Goal: Task Accomplishment & Management: Manage account settings

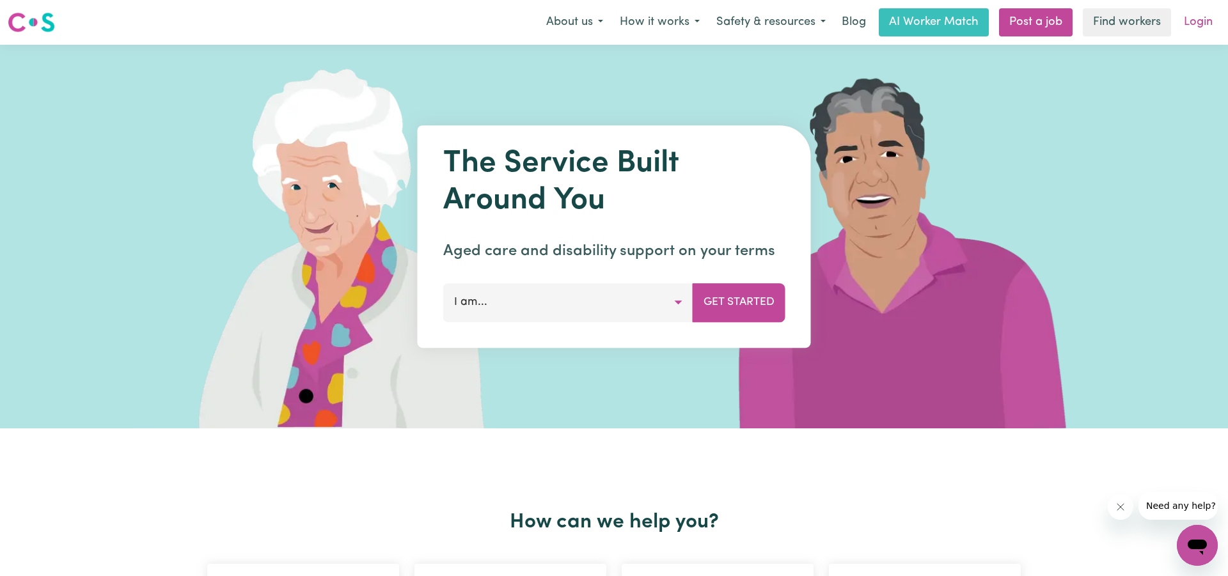
click at [1193, 26] on link "Login" at bounding box center [1199, 22] width 44 height 28
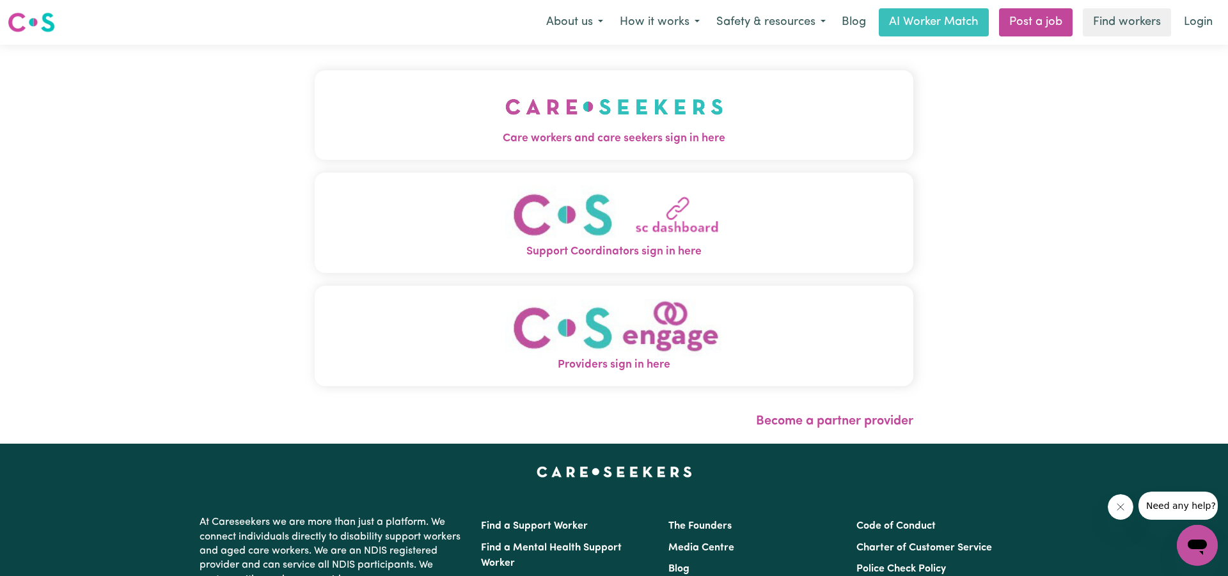
click at [510, 151] on button "Care workers and care seekers sign in here" at bounding box center [614, 115] width 599 height 90
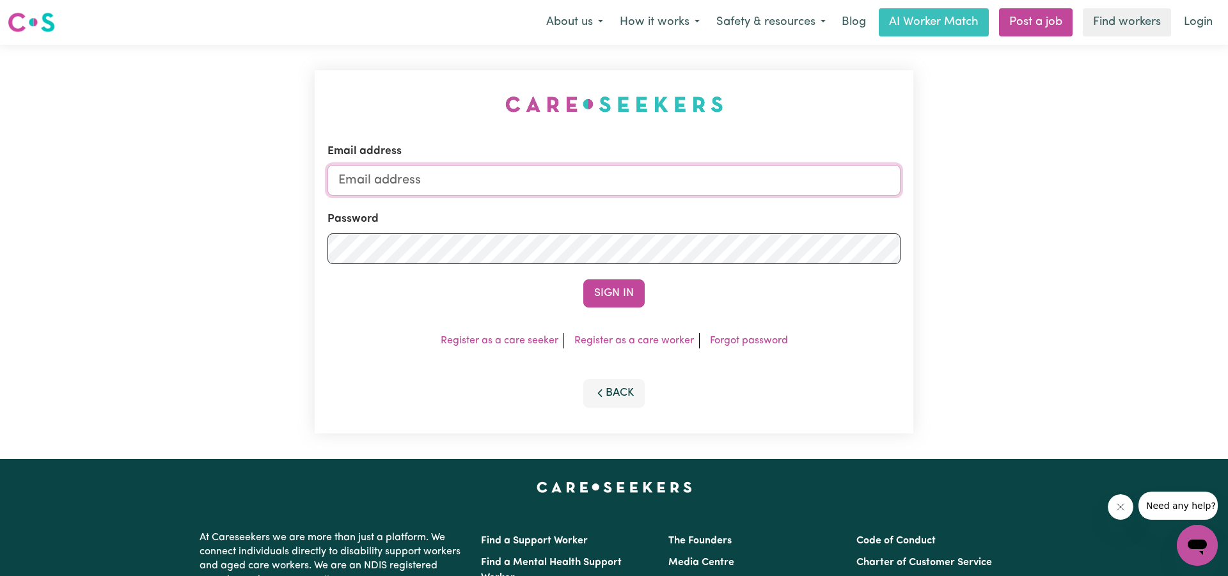
click at [511, 179] on input "Email address" at bounding box center [614, 180] width 573 height 31
type input "[EMAIL_ADDRESS][DOMAIN_NAME]"
click at [614, 294] on button "Sign In" at bounding box center [614, 294] width 61 height 28
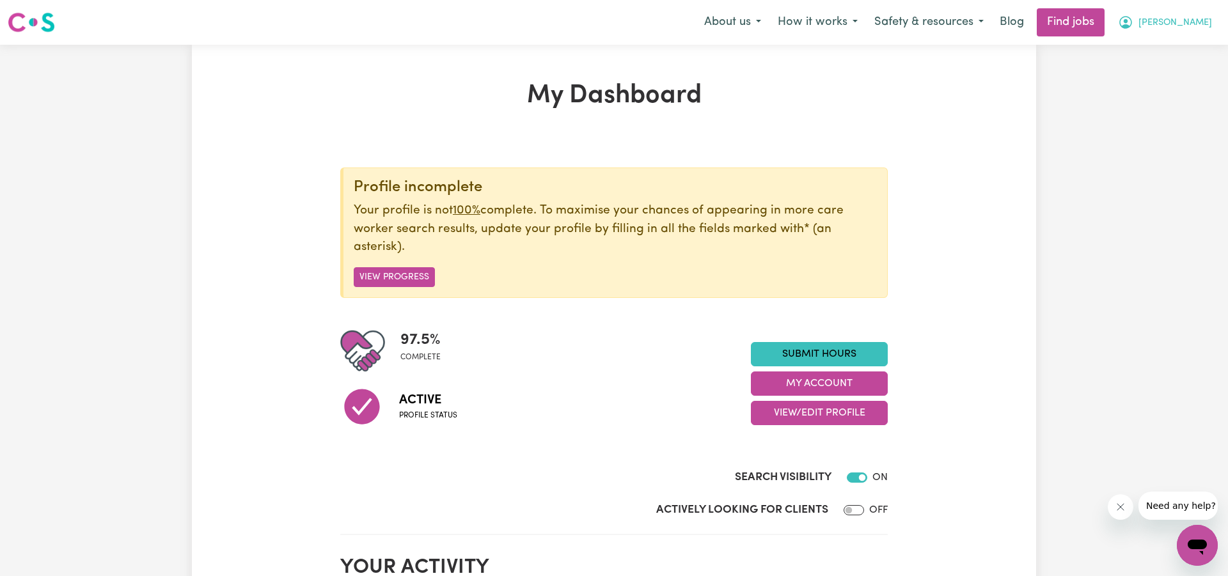
click at [1200, 20] on span "[PERSON_NAME]" at bounding box center [1176, 23] width 74 height 14
click at [1172, 45] on link "My Account" at bounding box center [1169, 50] width 101 height 24
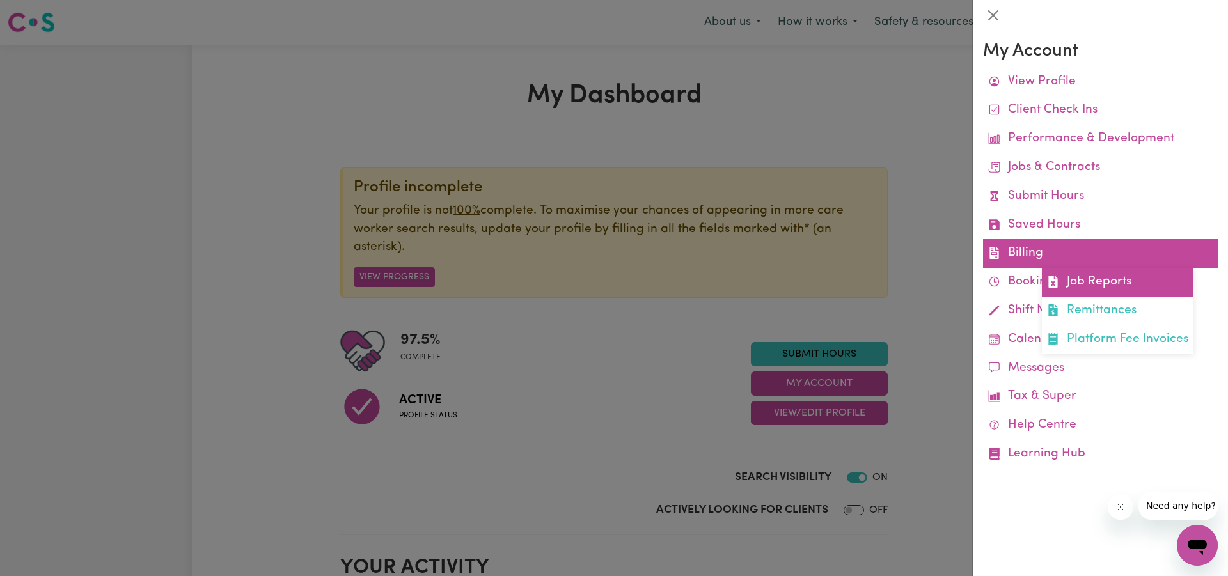
click at [1077, 271] on link "Job Reports" at bounding box center [1118, 282] width 152 height 29
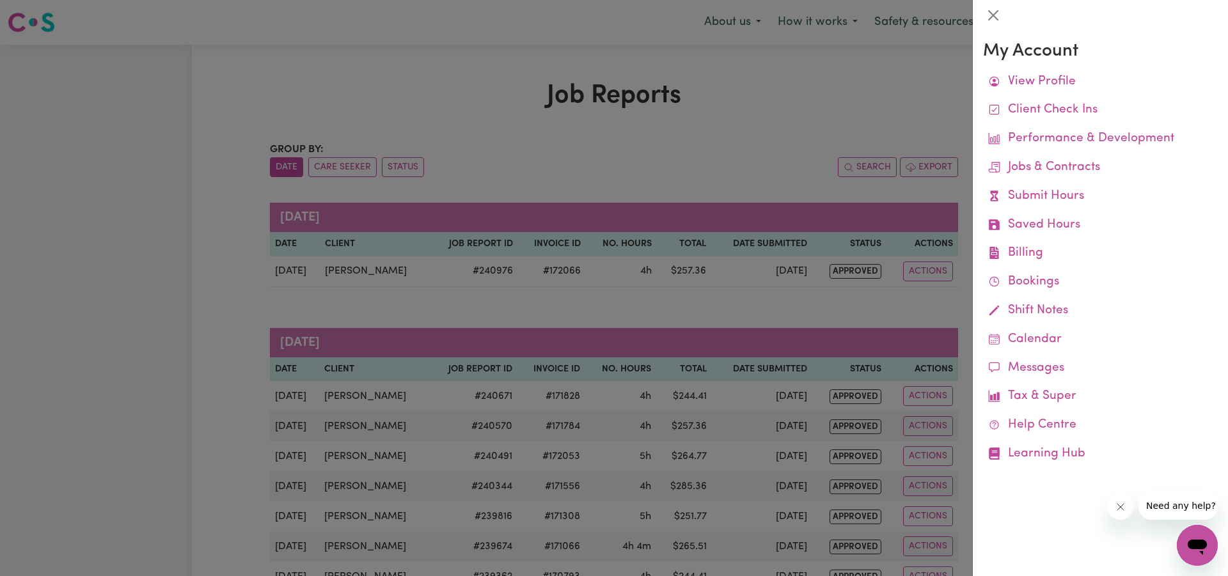
drag, startPoint x: 992, startPoint y: 12, endPoint x: 987, endPoint y: 47, distance: 35.6
click at [992, 12] on button "Close" at bounding box center [993, 15] width 20 height 20
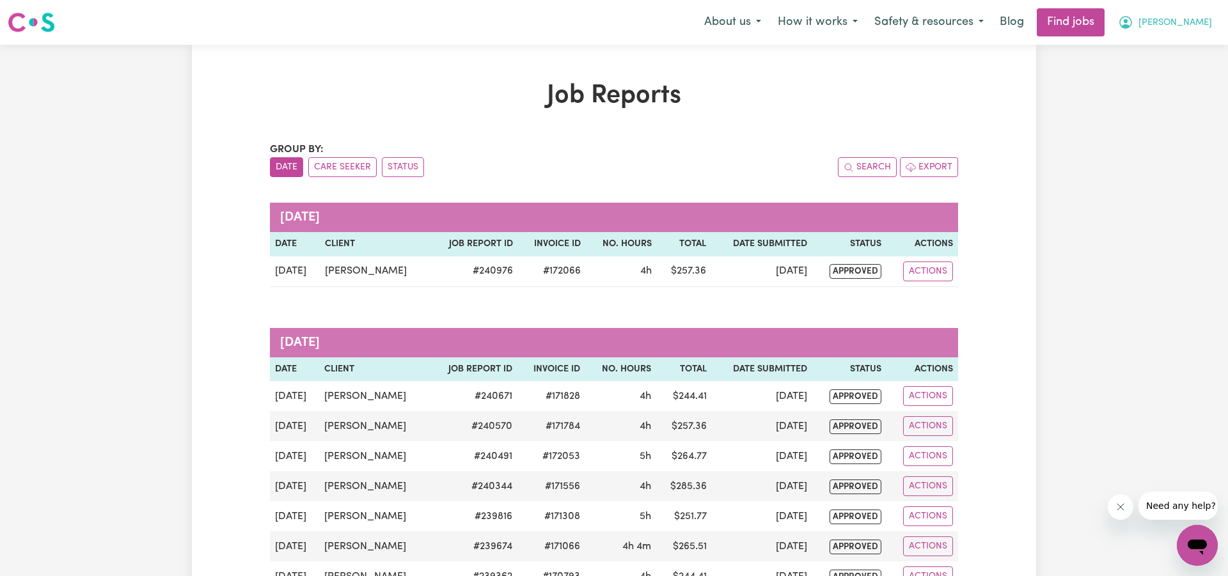
click at [1191, 25] on span "[PERSON_NAME]" at bounding box center [1176, 23] width 74 height 14
click at [1166, 43] on link "My Account" at bounding box center [1169, 50] width 101 height 24
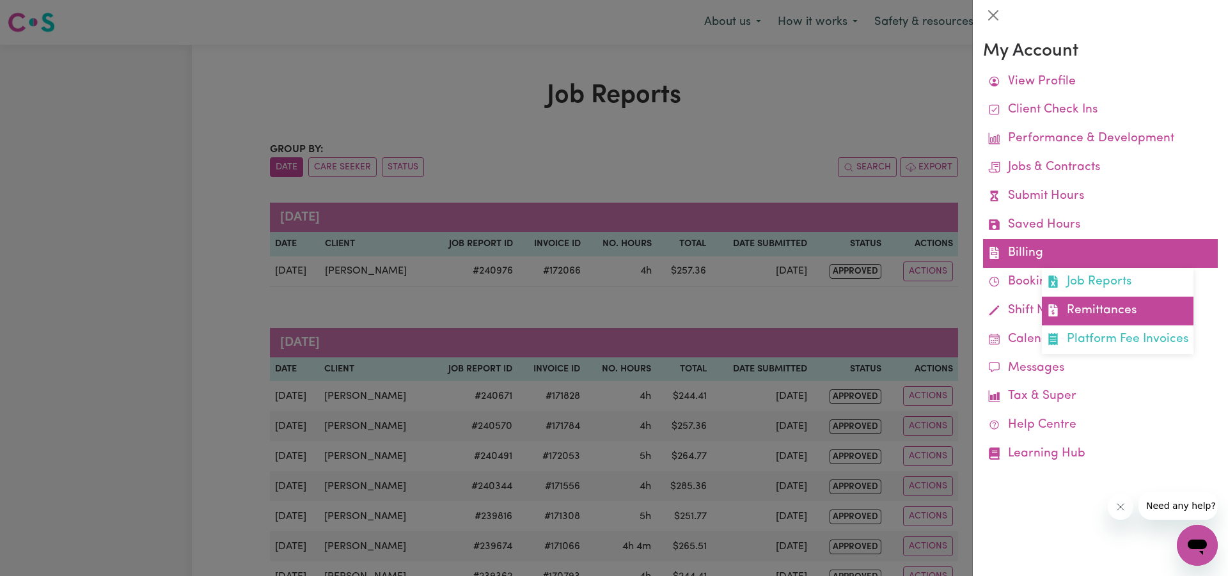
click at [1120, 298] on link "Remittances" at bounding box center [1118, 311] width 152 height 29
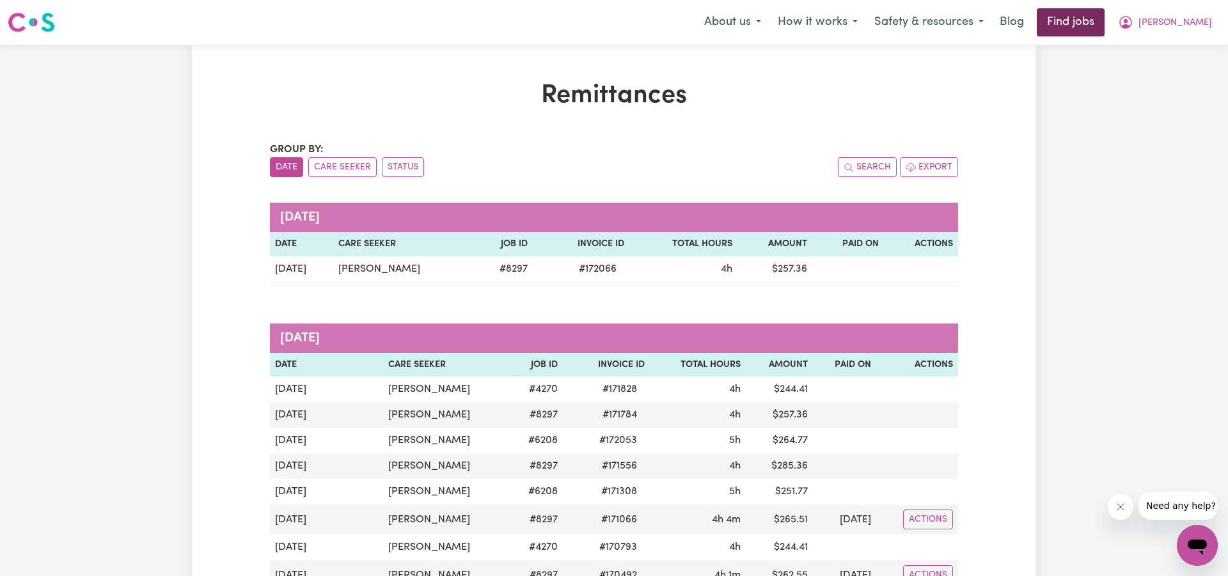
click at [1105, 25] on link "Find jobs" at bounding box center [1071, 22] width 68 height 28
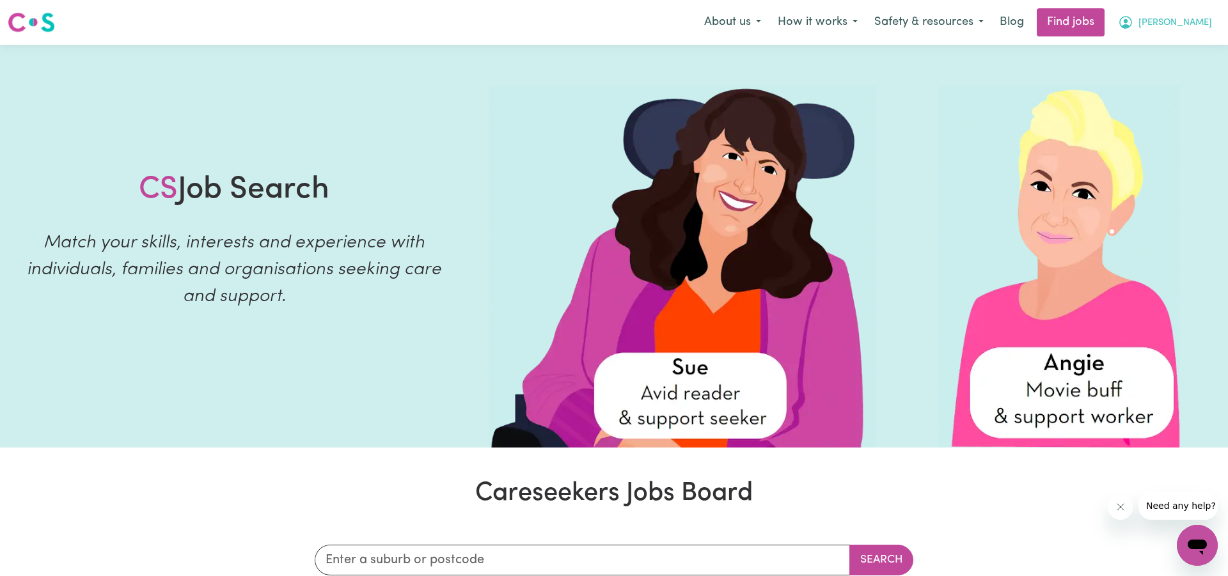
click at [1189, 27] on span "[PERSON_NAME]" at bounding box center [1176, 23] width 74 height 14
click at [1143, 98] on link "Logout" at bounding box center [1169, 98] width 101 height 24
